Goal: Task Accomplishment & Management: Use online tool/utility

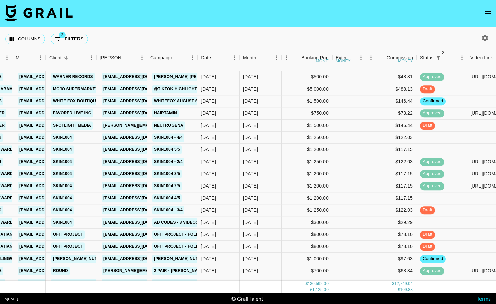
scroll to position [974, 94]
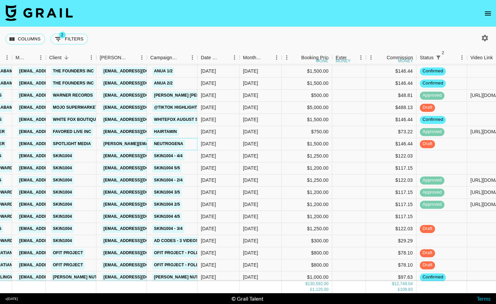
click at [195, 143] on div "Neutrogena" at bounding box center [172, 144] width 51 height 12
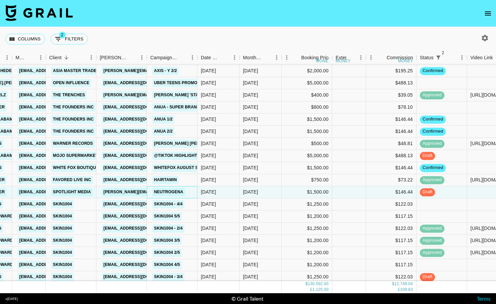
scroll to position [926, 94]
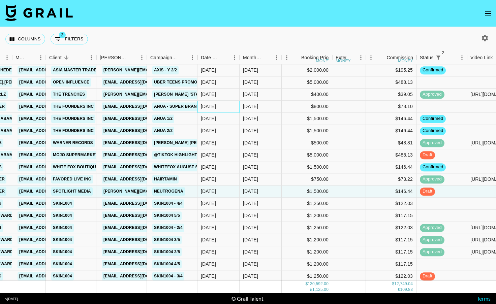
click at [216, 106] on div "[DATE]" at bounding box center [208, 106] width 15 height 7
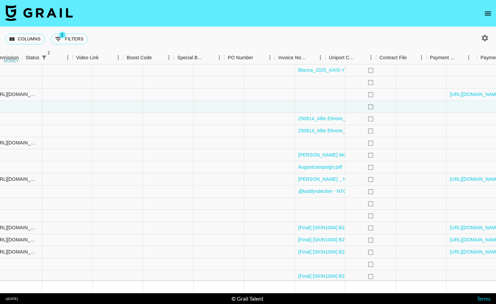
scroll to position [926, 597]
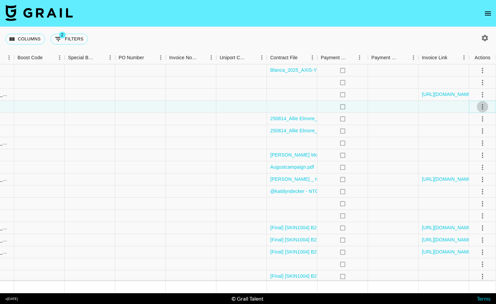
click at [483, 108] on icon "select merge strategy" at bounding box center [482, 107] width 8 height 8
click at [467, 124] on li "Confirm" at bounding box center [474, 121] width 44 height 12
click at [301, 104] on div at bounding box center [292, 107] width 51 height 12
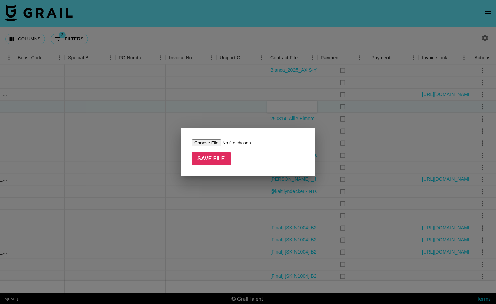
click at [202, 145] on input "file" at bounding box center [234, 142] width 85 height 7
type input "C:\fakepath\250825_Kaitilyn Decker_Anua_TikTok shop PAID_Video_Contract_ANUAUS0…"
click at [217, 159] on input "Save File" at bounding box center [211, 158] width 39 height 13
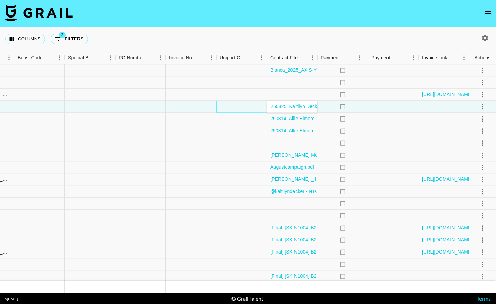
click at [228, 110] on div at bounding box center [241, 107] width 51 height 12
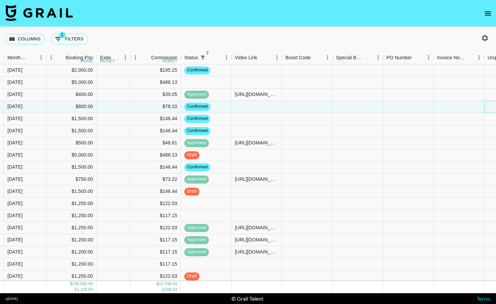
scroll to position [926, 182]
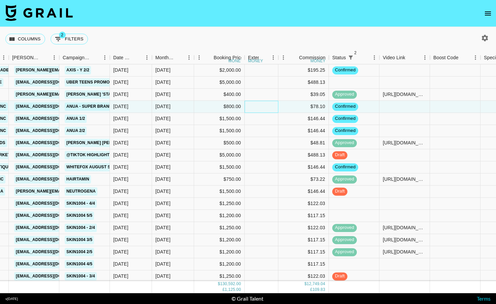
click at [276, 109] on div at bounding box center [262, 107] width 34 height 12
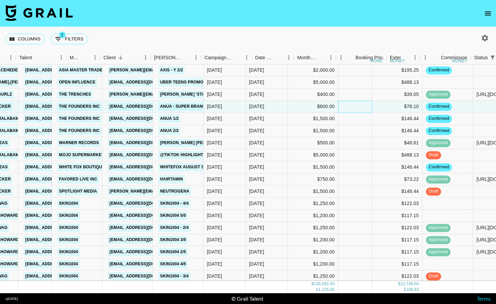
scroll to position [926, 102]
